Goal: Information Seeking & Learning: Learn about a topic

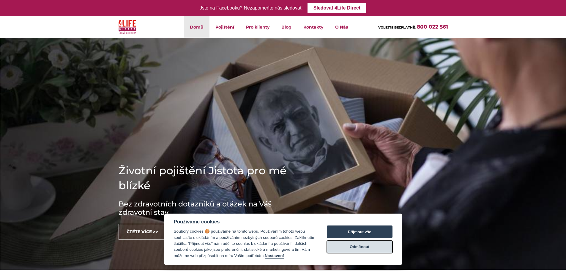
click at [357, 247] on button "Odmítnout" at bounding box center [360, 246] width 66 height 12
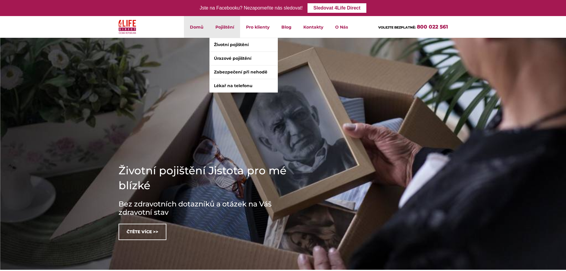
click at [220, 28] on li "Pojištění Životní pojištění Úrazové pojištění Zabezpečení při nehodě Lékař na t…" at bounding box center [225, 27] width 31 height 22
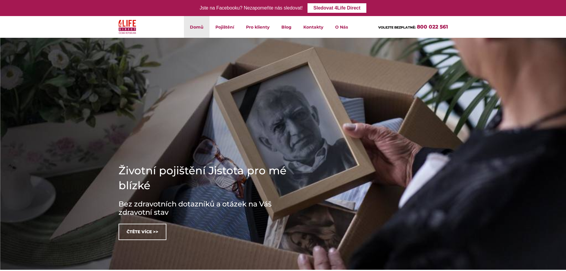
click at [522, 26] on header "Domů Pojištění Životní pojištění Úrazové pojištění Zabezpečení při nehodě Lékař…" at bounding box center [283, 27] width 566 height 22
click at [499, 25] on header "Domů Pojištění Životní pojištění Úrazové pojištění Zabezpečení při nehodě Lékař…" at bounding box center [283, 27] width 566 height 22
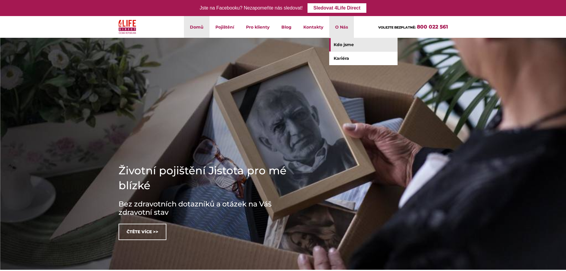
click at [342, 45] on link "Kdo jsme" at bounding box center [363, 44] width 68 height 13
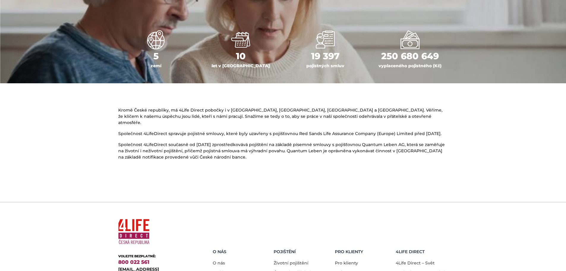
scroll to position [293, 0]
